Goal: Task Accomplishment & Management: Complete application form

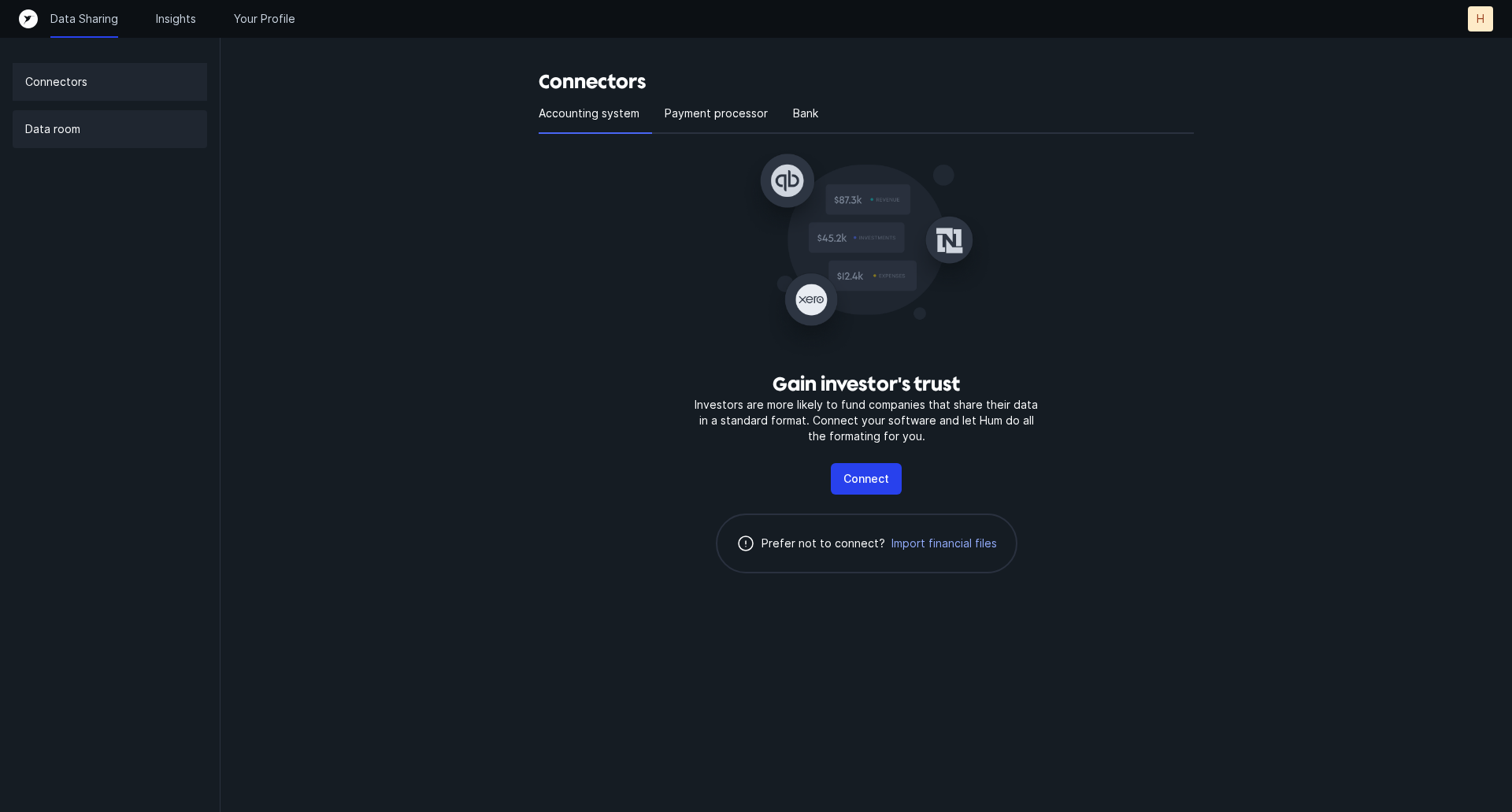
click at [100, 130] on div "Data room" at bounding box center [110, 130] width 194 height 38
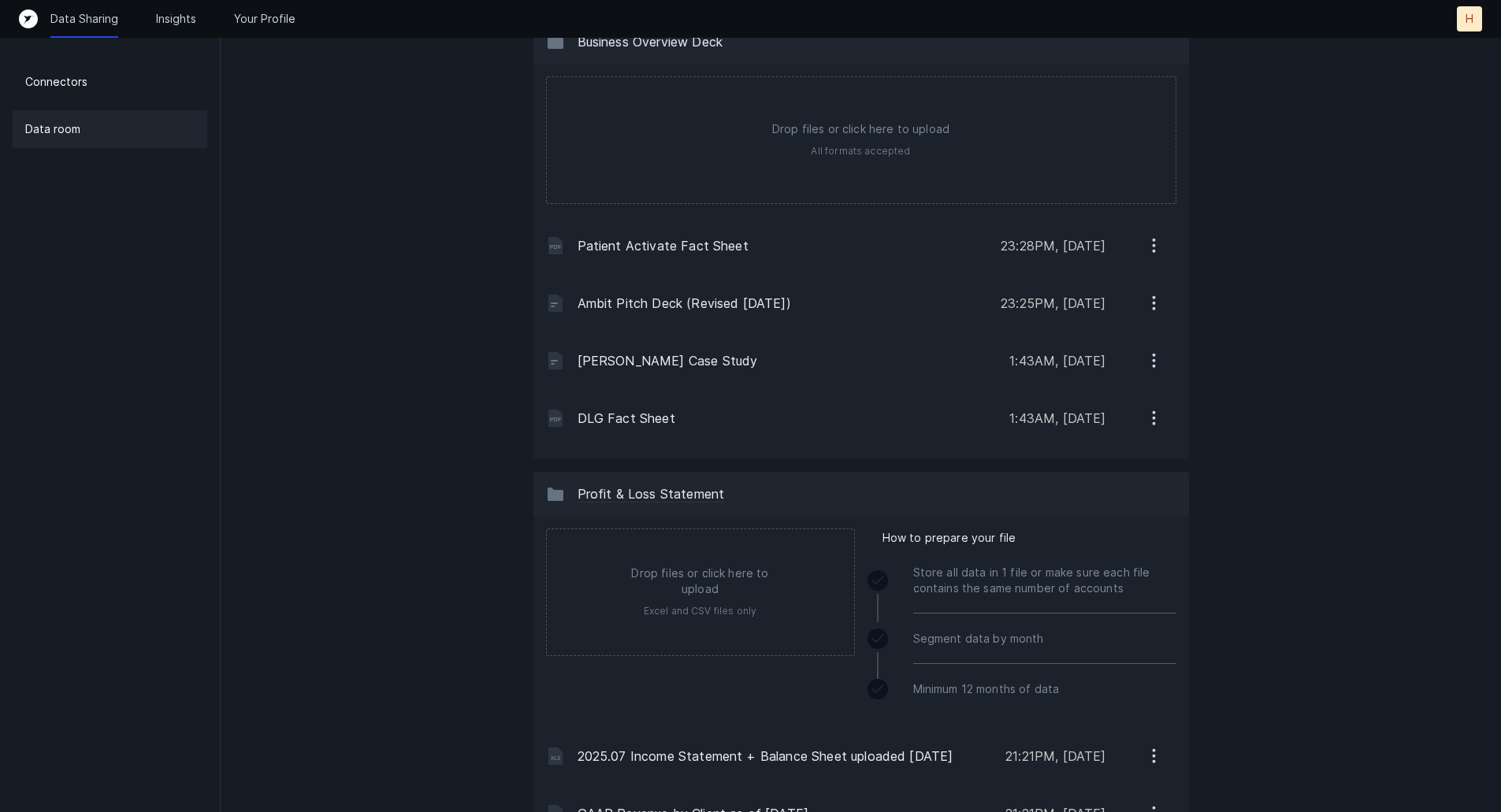
scroll to position [394, 0]
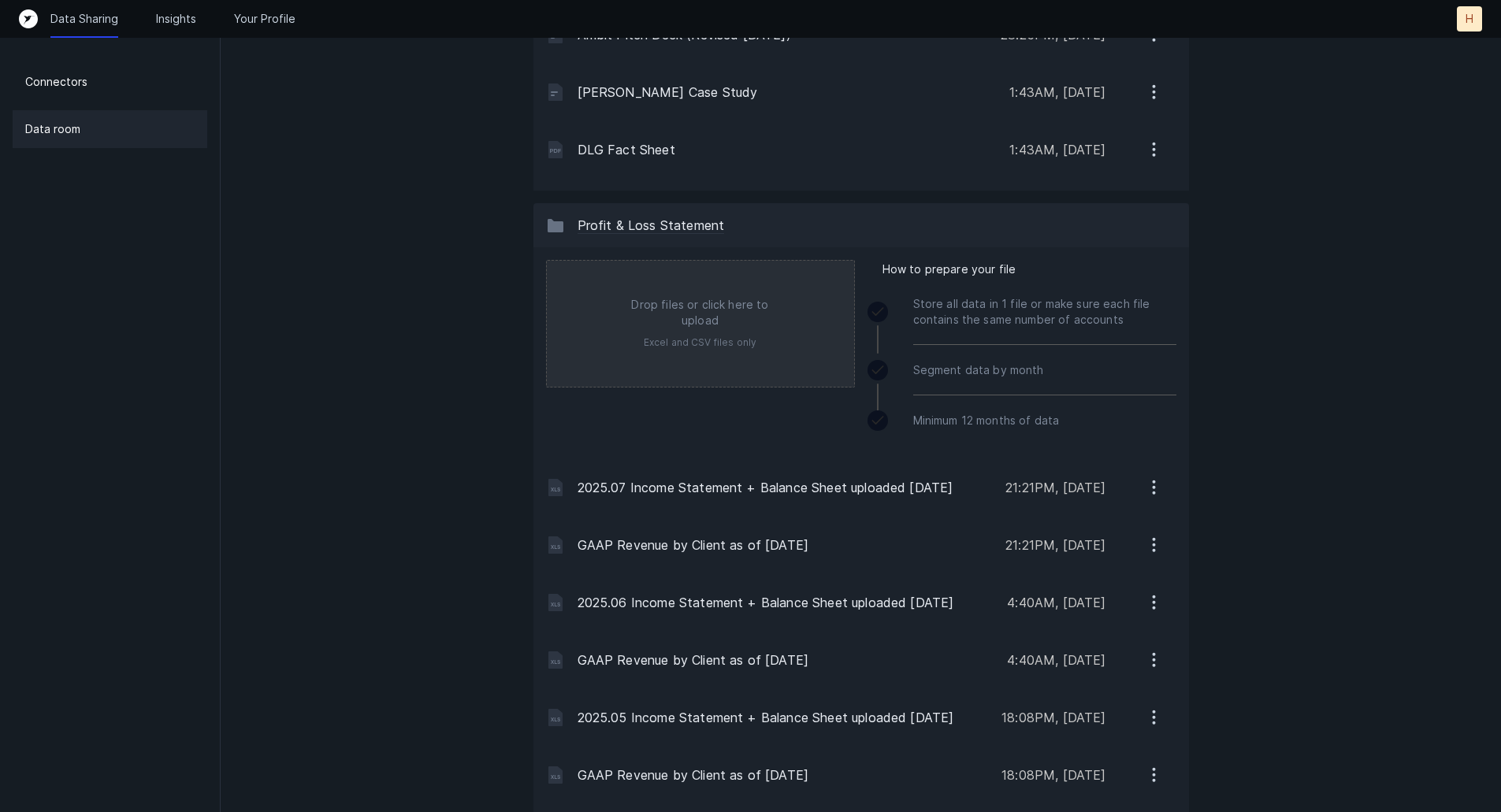
click at [726, 328] on input "file" at bounding box center [700, 324] width 307 height 126
type input "C:\fakepath\2025.08 Income Statement + Balance Sheet uploaded [DATE].xlsx"
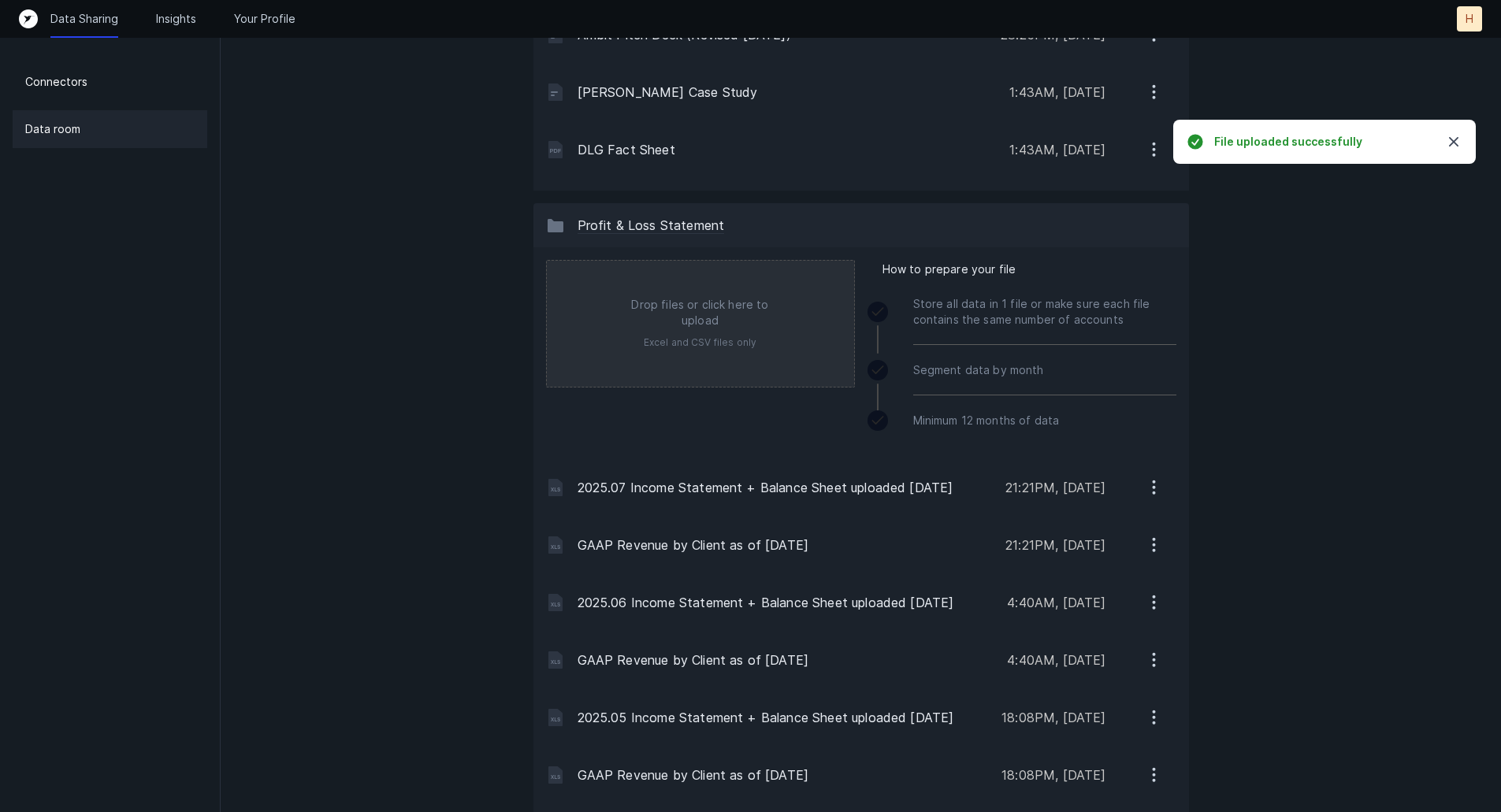
click at [729, 332] on input "file" at bounding box center [700, 324] width 307 height 126
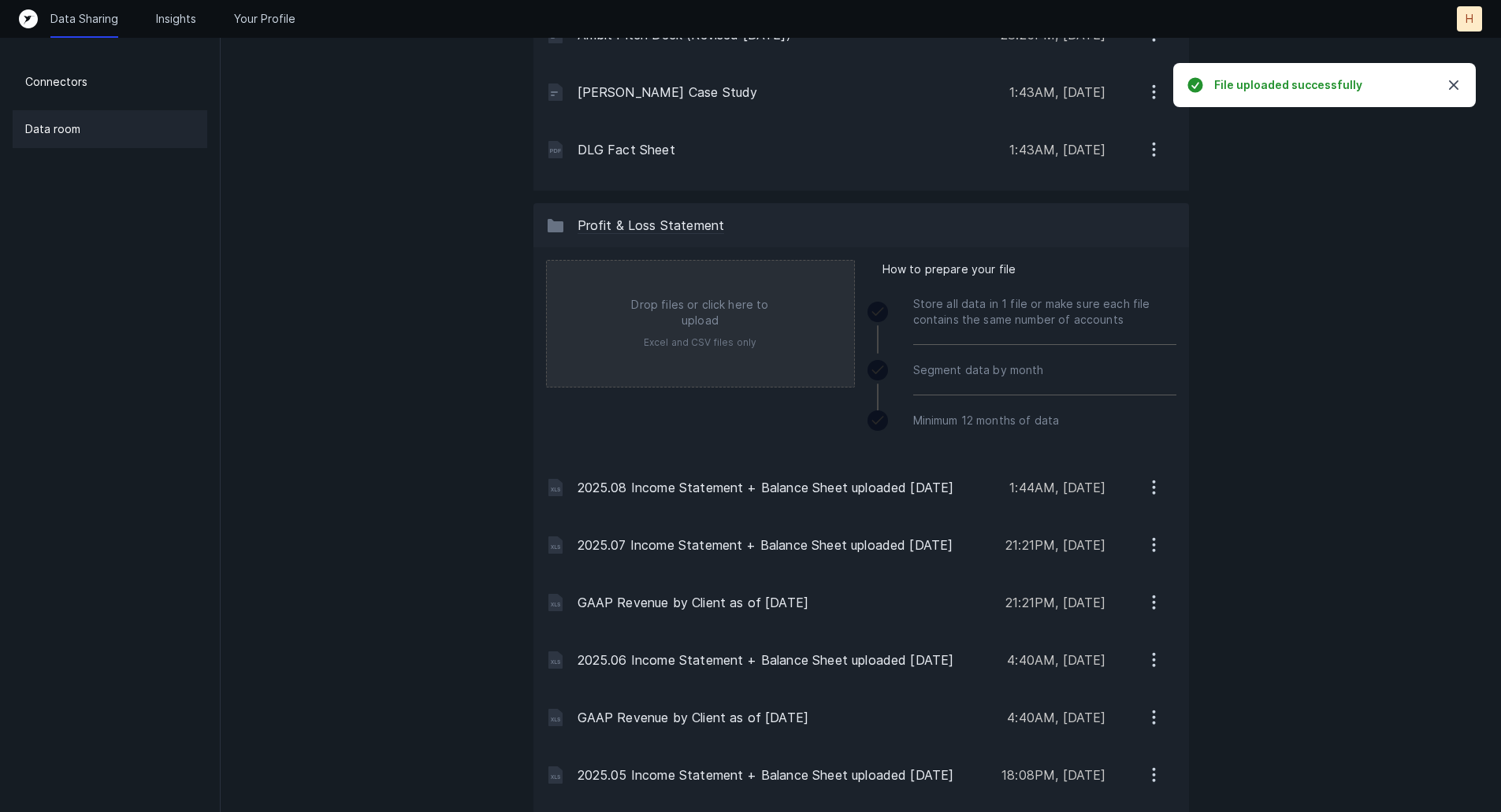
type input "C:\fakepath\GAAP Revenue by Client as of [DATE].xlsx"
